Goal: Task Accomplishment & Management: Manage account settings

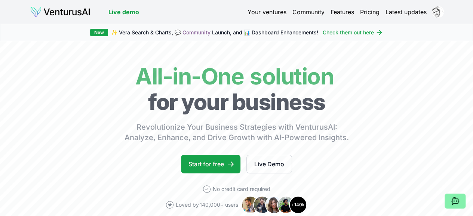
click at [364, 11] on link "Pricing" at bounding box center [369, 11] width 19 height 9
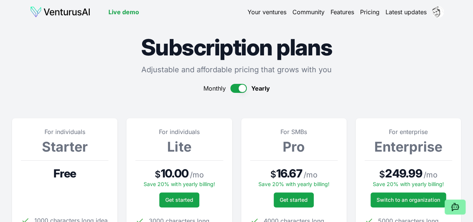
click at [272, 11] on link "Your ventures" at bounding box center [266, 11] width 39 height 9
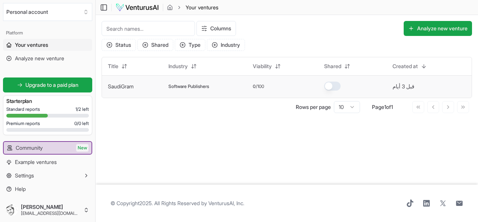
click at [162, 90] on td "SaudiGram" at bounding box center [132, 86] width 61 height 22
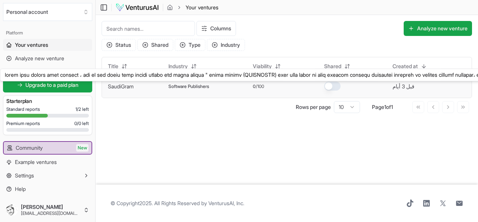
click at [130, 86] on link "SaudiGram" at bounding box center [121, 86] width 26 height 6
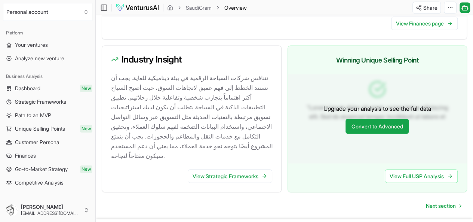
scroll to position [743, 0]
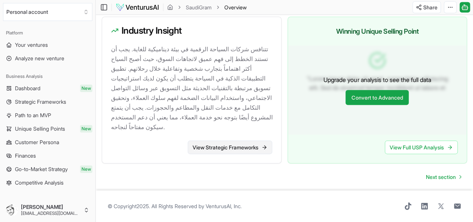
click at [243, 140] on link "View Strategic Frameworks" at bounding box center [230, 146] width 84 height 13
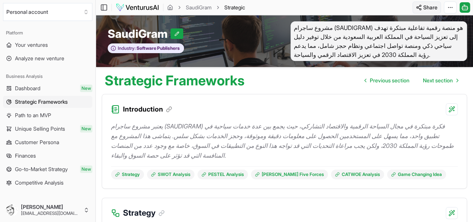
click at [419, 7] on html "We value your privacy We use cookies to enhance your browsing experience, serve…" at bounding box center [236, 111] width 473 height 222
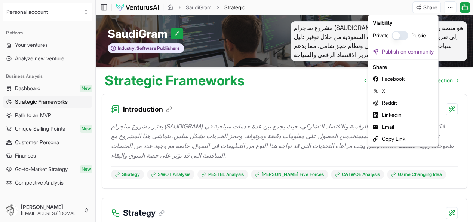
click at [447, 9] on html "We value your privacy We use cookies to enhance your browsing experience, serve…" at bounding box center [236, 111] width 473 height 222
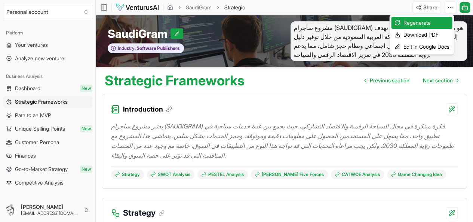
click at [447, 9] on html "We value your privacy We use cookies to enhance your browsing experience, serve…" at bounding box center [236, 111] width 473 height 222
click at [431, 34] on div "Download PDF" at bounding box center [421, 35] width 61 height 12
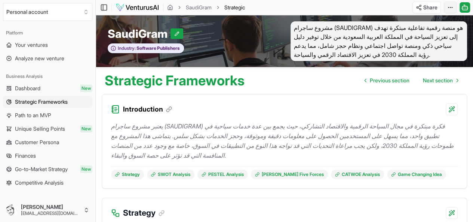
click at [448, 7] on html "We value your privacy We use cookies to enhance your browsing experience, serve…" at bounding box center [236, 111] width 473 height 222
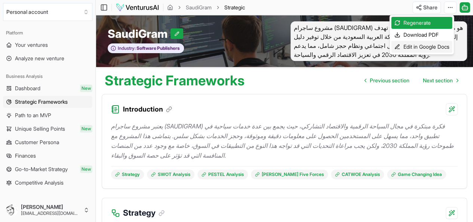
click at [433, 43] on div "Edit in Google Docs" at bounding box center [421, 47] width 61 height 12
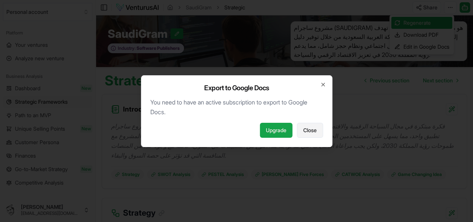
click at [307, 128] on span "Close" at bounding box center [309, 129] width 13 height 7
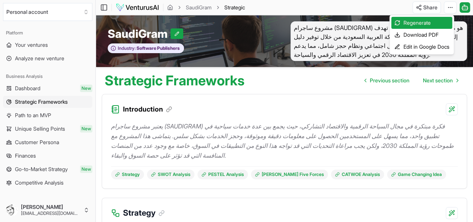
click at [464, 7] on html "We value your privacy We use cookies to enhance your browsing experience, serve…" at bounding box center [236, 111] width 473 height 222
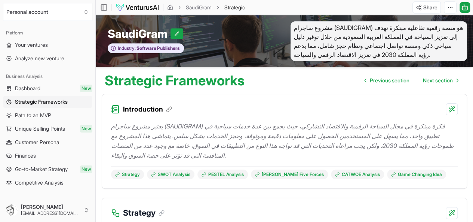
click at [464, 7] on icon at bounding box center [464, 7] width 7 height 9
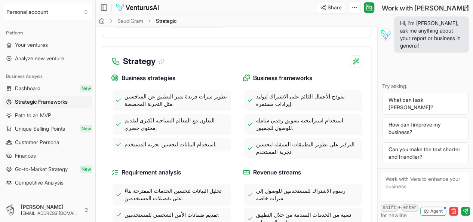
scroll to position [185, 0]
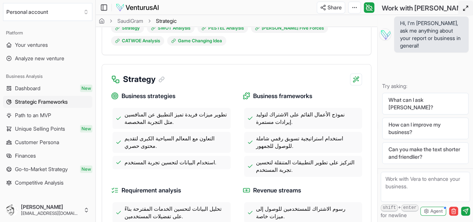
click at [463, 9] on line at bounding box center [464, 10] width 2 height 2
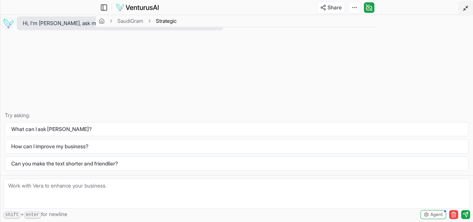
click at [463, 9] on line at bounding box center [464, 10] width 2 height 2
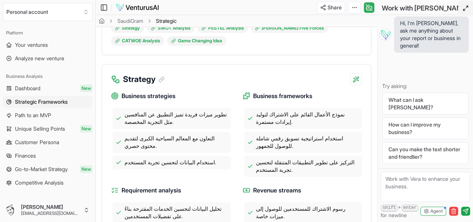
click at [368, 8] on icon at bounding box center [368, 7] width 0 height 1
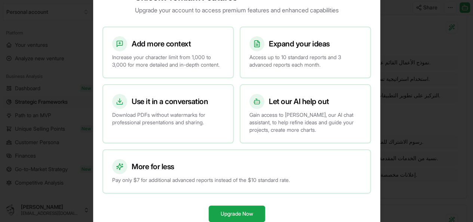
click at [432, 114] on div at bounding box center [236, 111] width 473 height 222
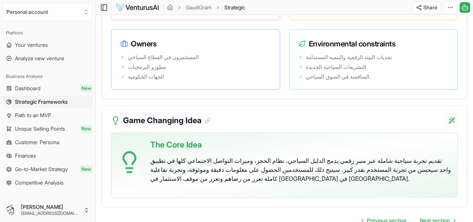
scroll to position [1480, 0]
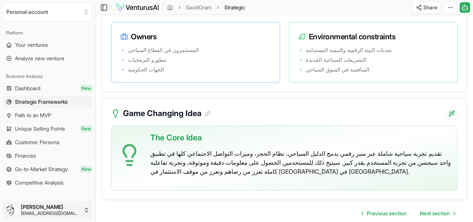
drag, startPoint x: 92, startPoint y: 84, endPoint x: 95, endPoint y: 61, distance: 23.7
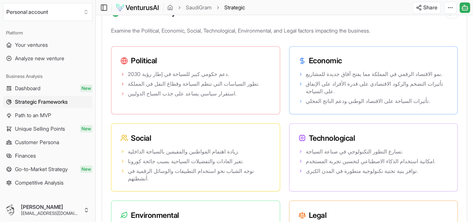
scroll to position [588, 0]
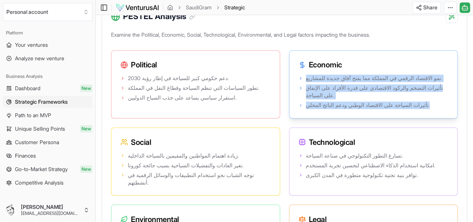
drag, startPoint x: 291, startPoint y: 125, endPoint x: 241, endPoint y: 74, distance: 71.3
click at [289, 74] on div "نمو الاقتصاد الرقمي في المملكة مما يفتح آفاق جديدة للمشاريع. تأثيرات التضخم وال…" at bounding box center [373, 95] width 168 height 45
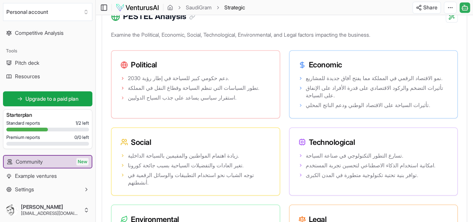
scroll to position [163, 0]
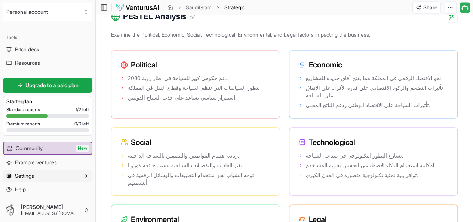
click at [67, 172] on button "Settings" at bounding box center [47, 176] width 89 height 12
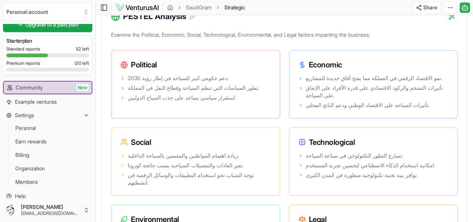
scroll to position [230, 0]
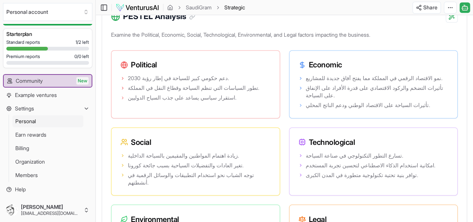
click at [28, 123] on span "Personal" at bounding box center [25, 120] width 21 height 7
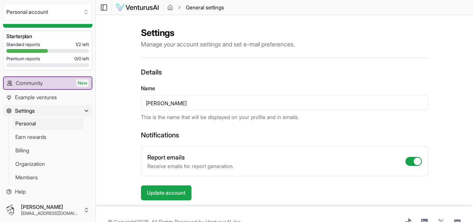
scroll to position [63, 0]
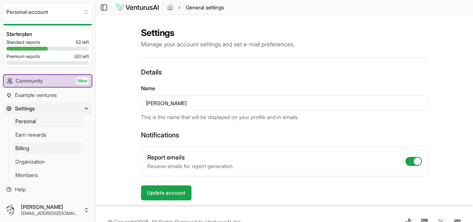
click at [21, 148] on span "Billing" at bounding box center [22, 147] width 14 height 7
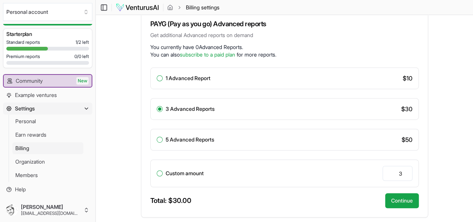
scroll to position [163, 0]
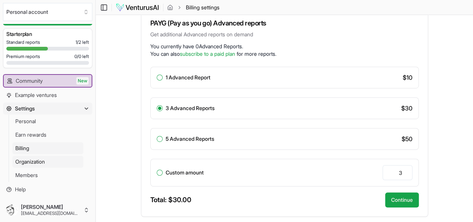
click at [39, 161] on span "Organization" at bounding box center [30, 161] width 30 height 7
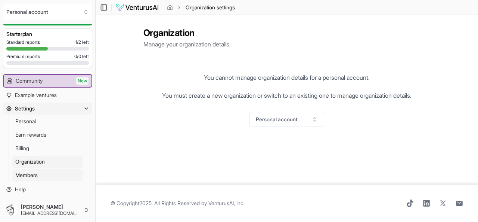
click at [37, 173] on span "Members" at bounding box center [26, 174] width 22 height 7
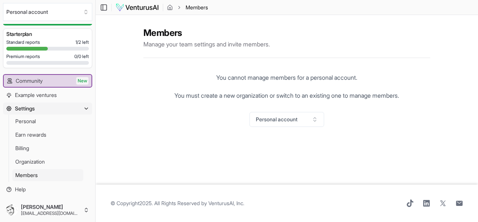
click at [74, 108] on button "Settings" at bounding box center [47, 108] width 89 height 12
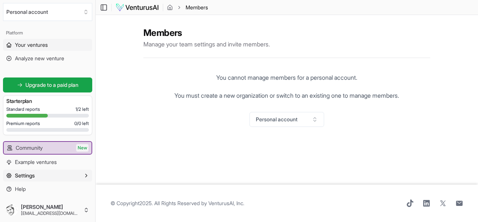
click at [35, 47] on span "Your ventures" at bounding box center [31, 44] width 33 height 7
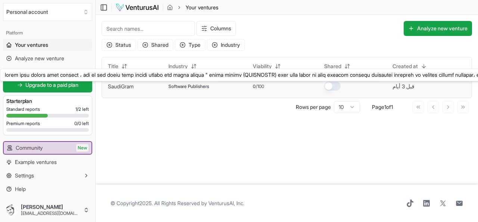
click at [119, 86] on link "SaudiGram" at bounding box center [121, 86] width 26 height 6
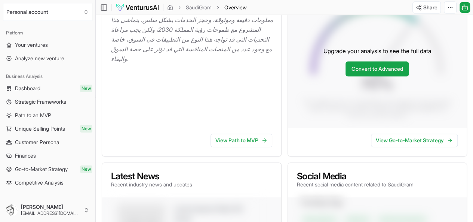
scroll to position [131, 0]
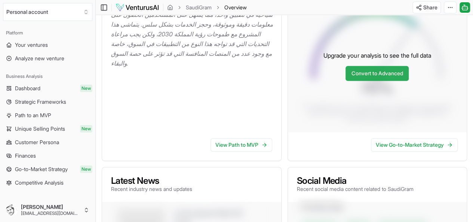
click at [376, 79] on link "Convert to Advanced" at bounding box center [376, 73] width 63 height 15
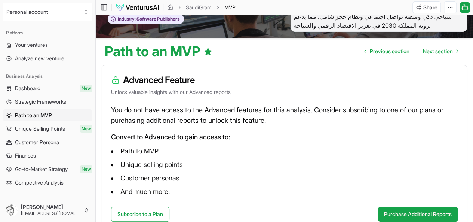
scroll to position [25, 0]
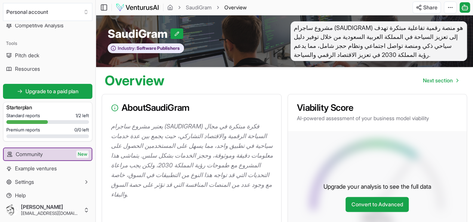
scroll to position [159, 0]
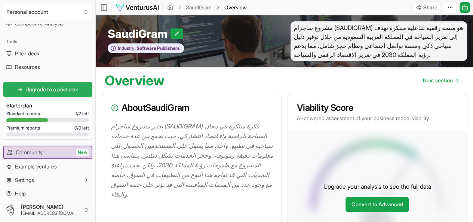
click at [60, 90] on span "Upgrade to a paid plan" at bounding box center [51, 89] width 53 height 7
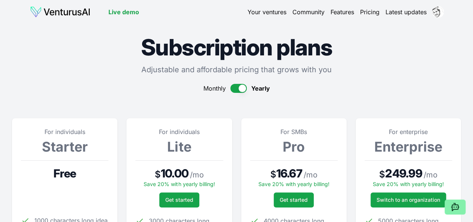
click at [232, 90] on button "button" at bounding box center [238, 88] width 16 height 9
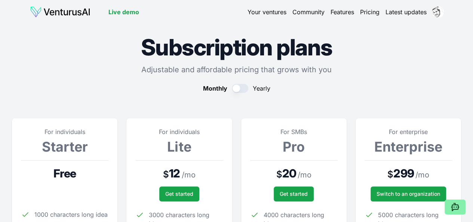
click at [242, 91] on button "button" at bounding box center [240, 88] width 16 height 9
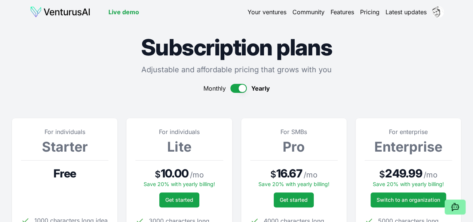
click at [233, 88] on button "button" at bounding box center [238, 88] width 16 height 9
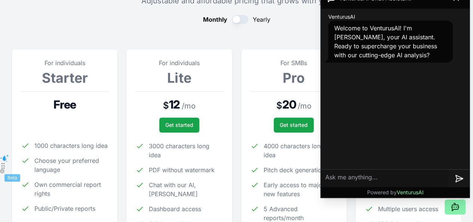
scroll to position [72, 0]
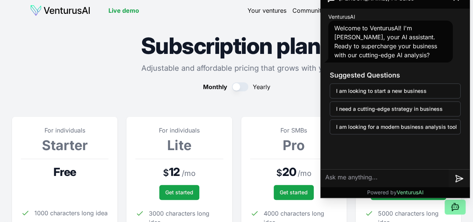
scroll to position [0, 0]
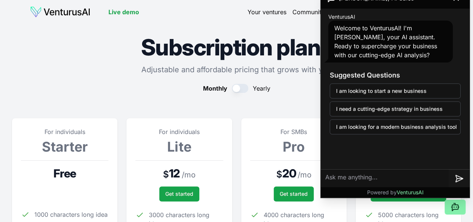
click at [122, 89] on div "Monthly Yearly" at bounding box center [236, 88] width 449 height 9
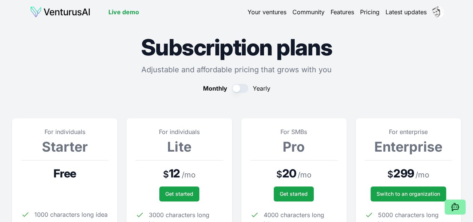
click at [264, 16] on link "Your ventures" at bounding box center [266, 11] width 39 height 9
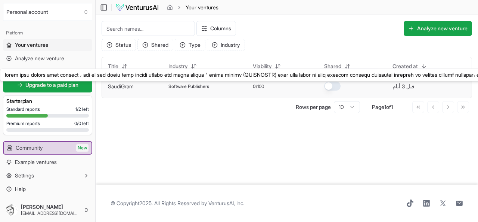
click at [122, 88] on link "SaudiGram" at bounding box center [121, 86] width 26 height 6
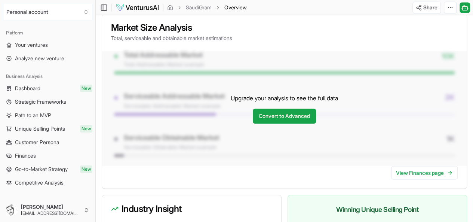
scroll to position [743, 0]
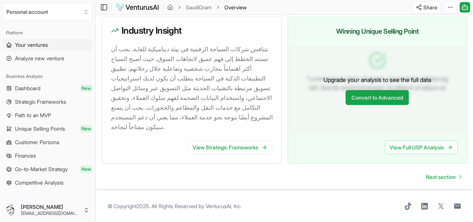
click at [31, 49] on link "Your ventures" at bounding box center [47, 45] width 89 height 12
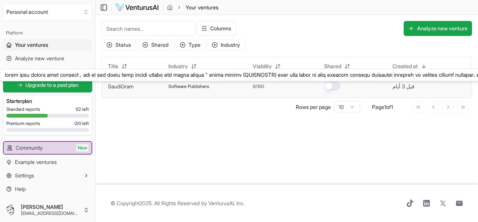
click at [114, 87] on link "SaudiGram" at bounding box center [121, 86] width 26 height 6
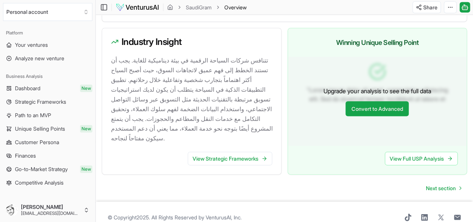
scroll to position [721, 0]
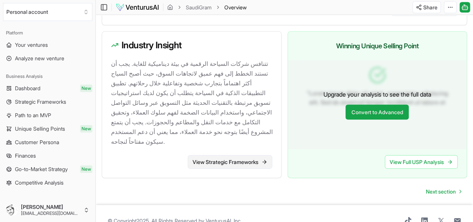
click at [232, 163] on link "View Strategic Frameworks" at bounding box center [230, 161] width 84 height 13
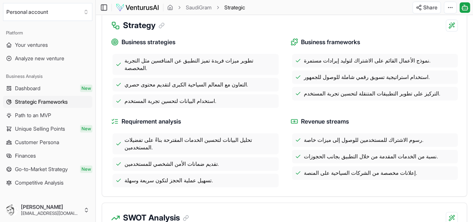
scroll to position [179, 0]
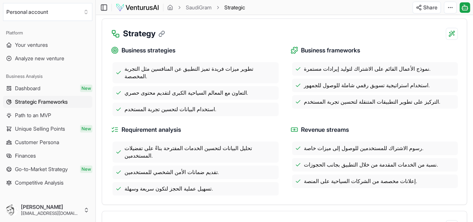
click at [164, 33] on icon at bounding box center [162, 32] width 3 height 3
click at [162, 34] on icon at bounding box center [161, 33] width 7 height 7
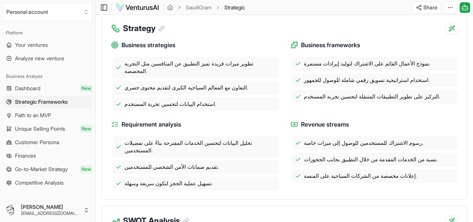
scroll to position [180, 0]
